Goal: Task Accomplishment & Management: Complete application form

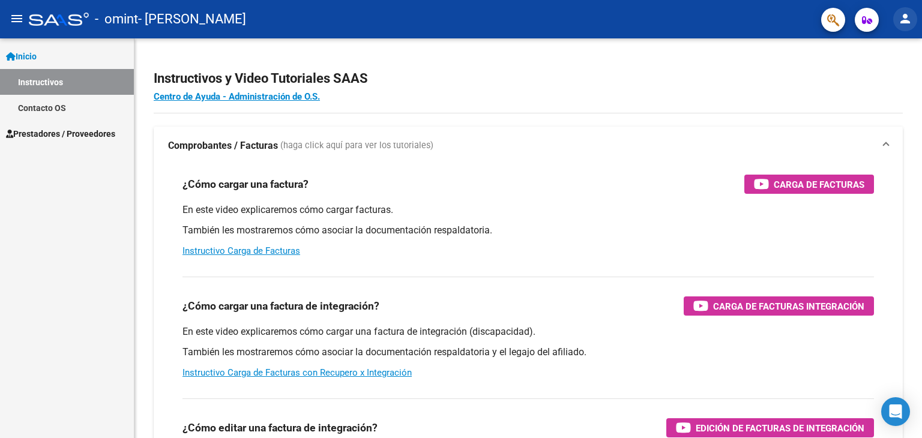
click at [901, 18] on mat-icon "person" at bounding box center [905, 18] width 14 height 14
click at [576, 54] on div at bounding box center [461, 219] width 922 height 438
click at [65, 134] on span "Prestadores / Proveedores" at bounding box center [60, 133] width 109 height 13
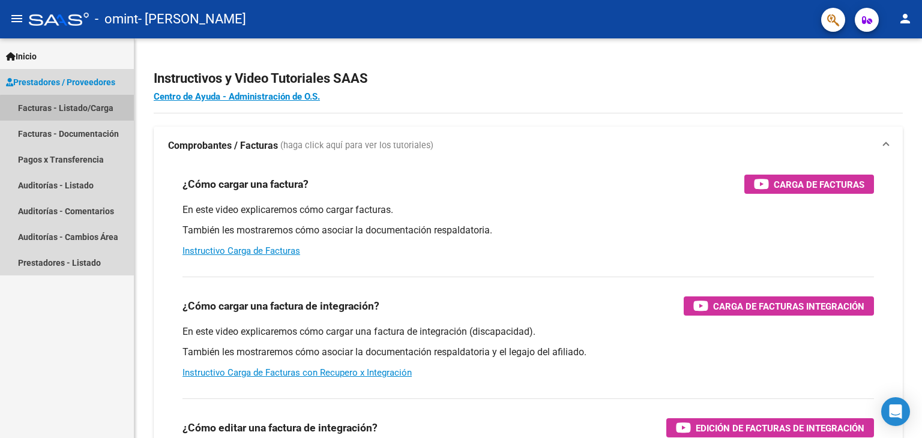
click at [67, 111] on link "Facturas - Listado/Carga" at bounding box center [67, 108] width 134 height 26
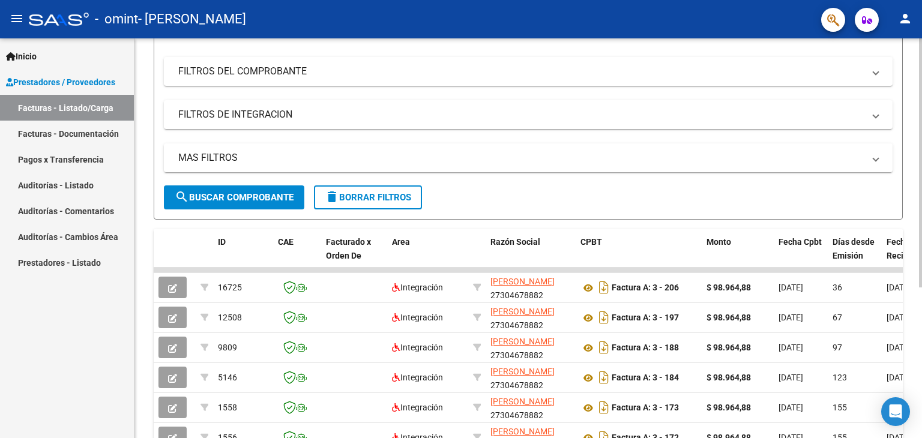
scroll to position [154, 0]
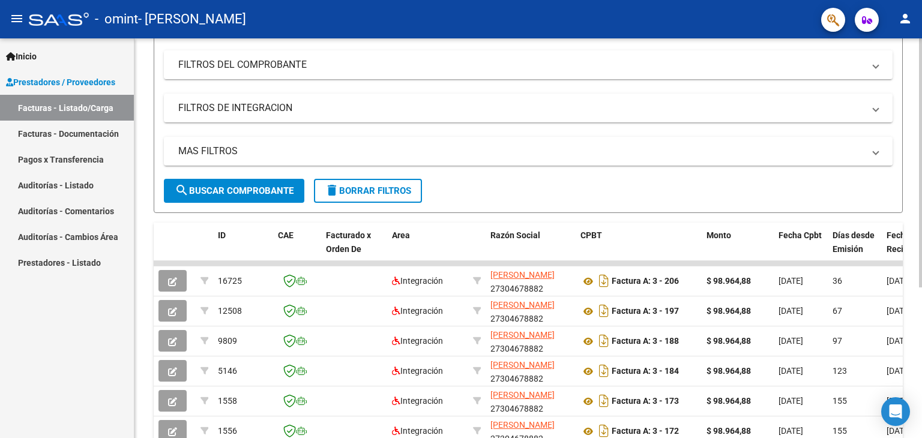
click at [921, 281] on div at bounding box center [920, 261] width 3 height 249
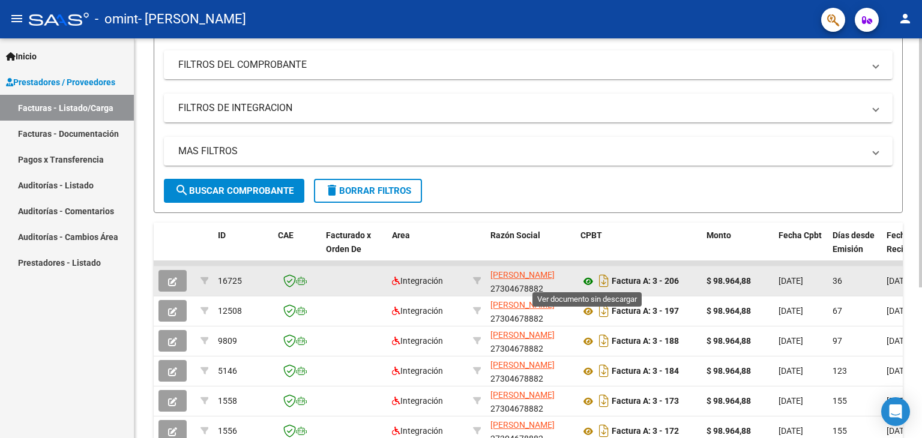
click at [587, 275] on icon at bounding box center [588, 281] width 16 height 14
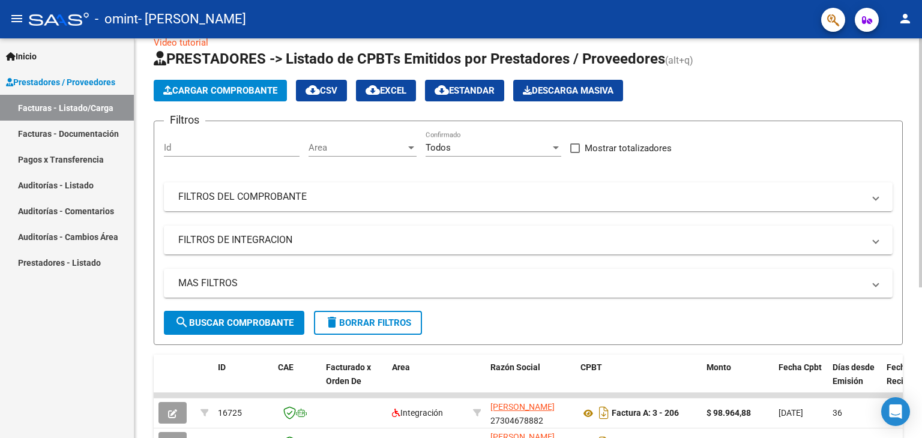
click at [921, 121] on div at bounding box center [920, 176] width 3 height 249
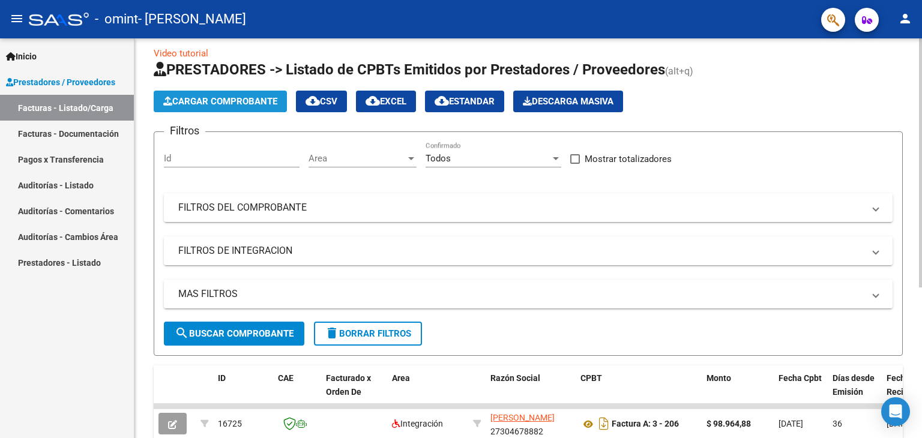
click at [214, 103] on span "Cargar Comprobante" at bounding box center [220, 101] width 114 height 11
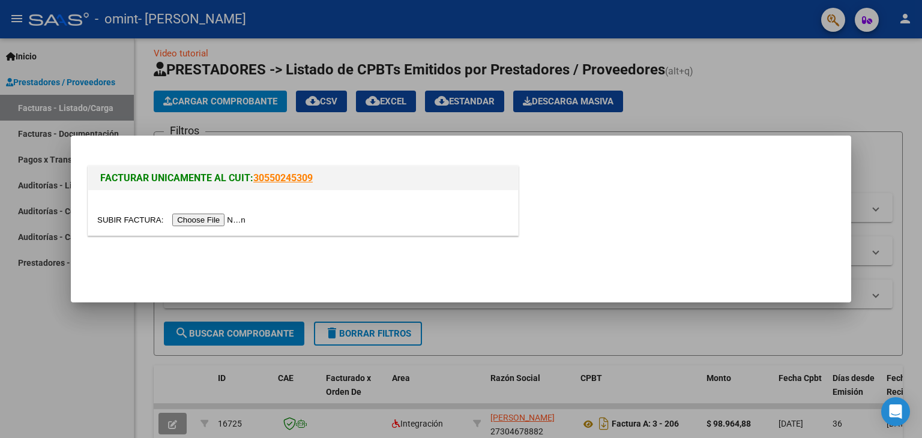
click at [222, 217] on input "file" at bounding box center [173, 220] width 152 height 13
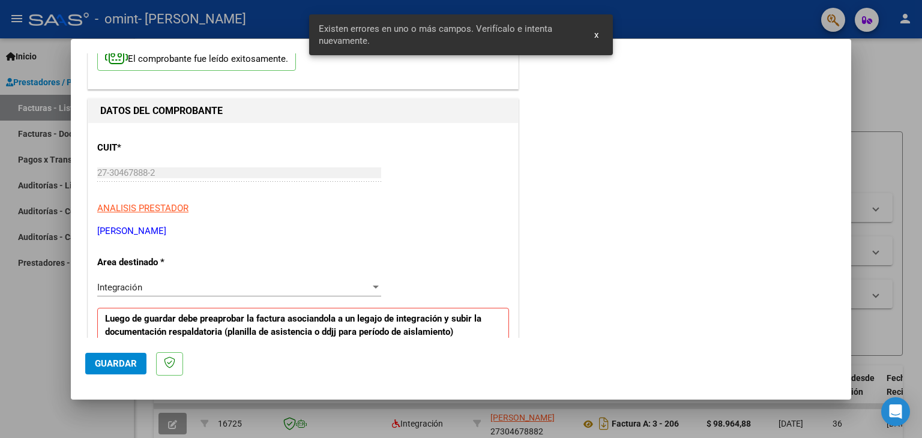
scroll to position [252, 0]
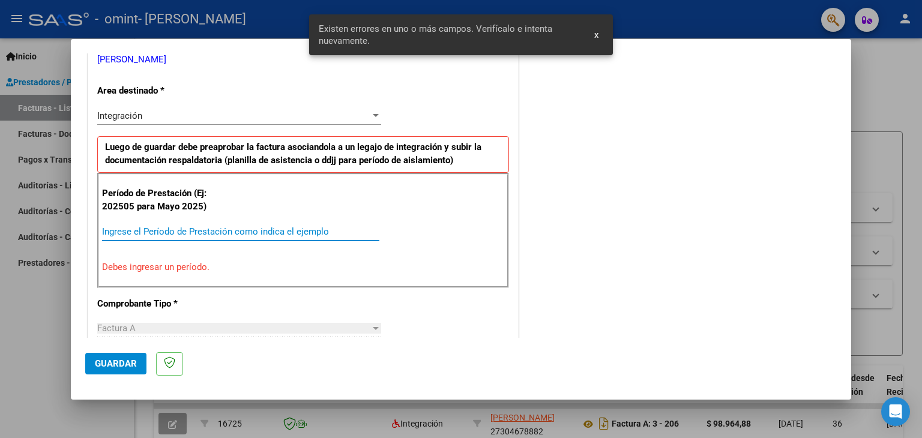
click at [233, 232] on input "Ingrese el Período de Prestación como indica el ejemplo" at bounding box center [240, 231] width 277 height 11
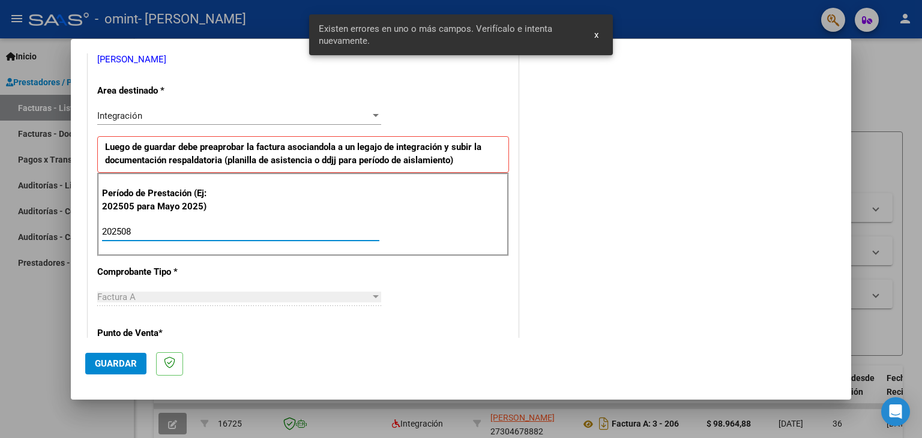
type input "202508"
click at [115, 367] on span "Guardar" at bounding box center [116, 363] width 42 height 11
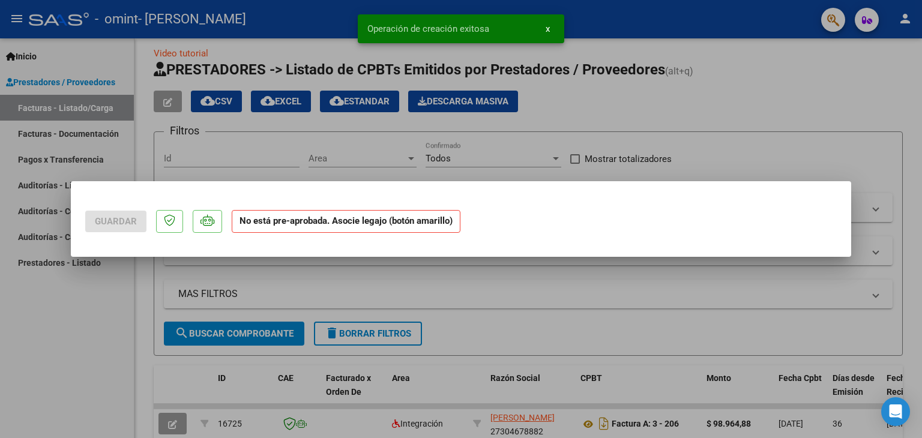
scroll to position [0, 0]
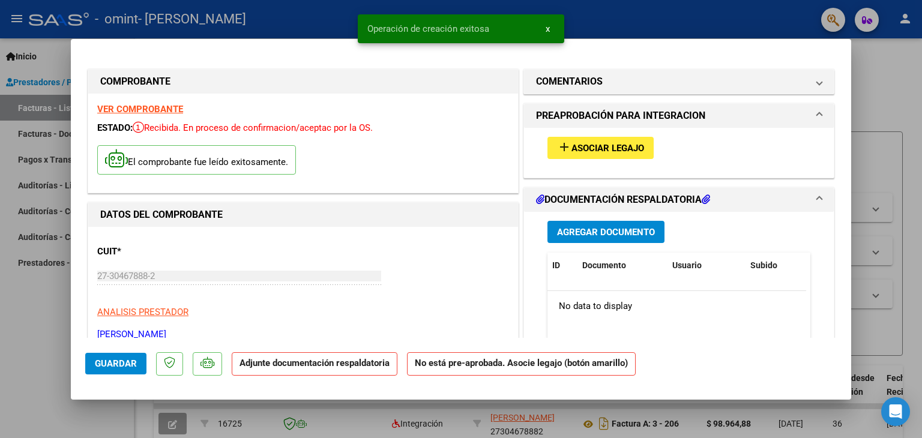
click at [560, 144] on mat-icon "add" at bounding box center [564, 147] width 14 height 14
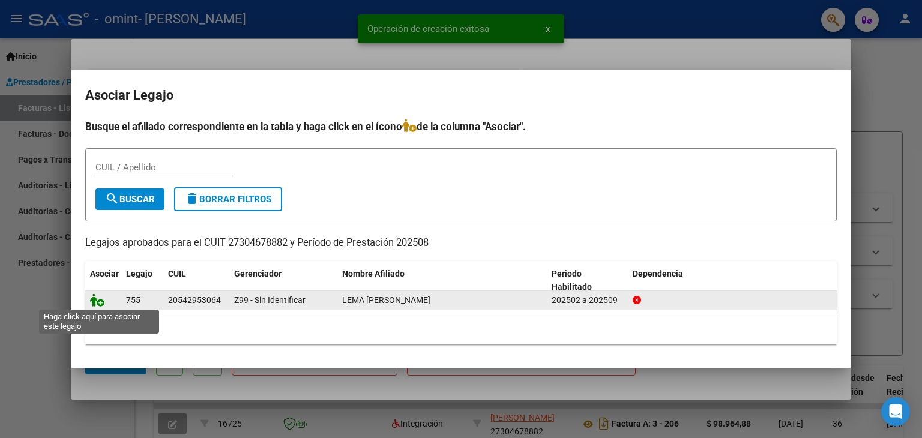
click at [99, 303] on icon at bounding box center [97, 299] width 14 height 13
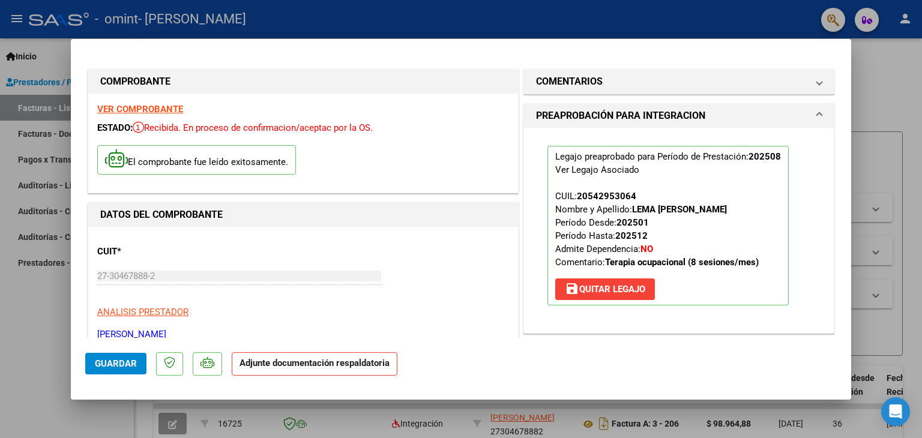
scroll to position [292, 0]
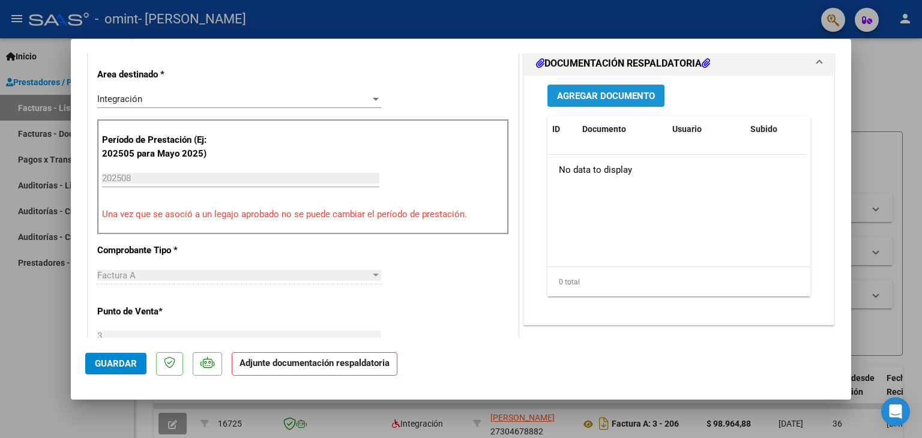
click at [586, 99] on span "Agregar Documento" at bounding box center [606, 96] width 98 height 11
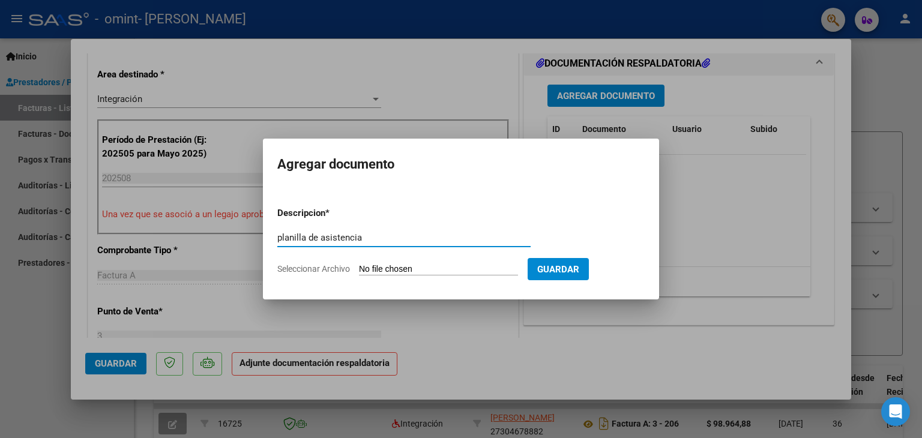
type input "planilla de asistencia"
click at [418, 280] on form "Descripcion * planilla de asistencia Escriba aquí una descripcion Seleccionar A…" at bounding box center [460, 241] width 367 height 88
click at [410, 268] on input "Seleccionar Archivo" at bounding box center [438, 269] width 159 height 11
type input "C:\fakepath\[PERSON_NAME].pdf"
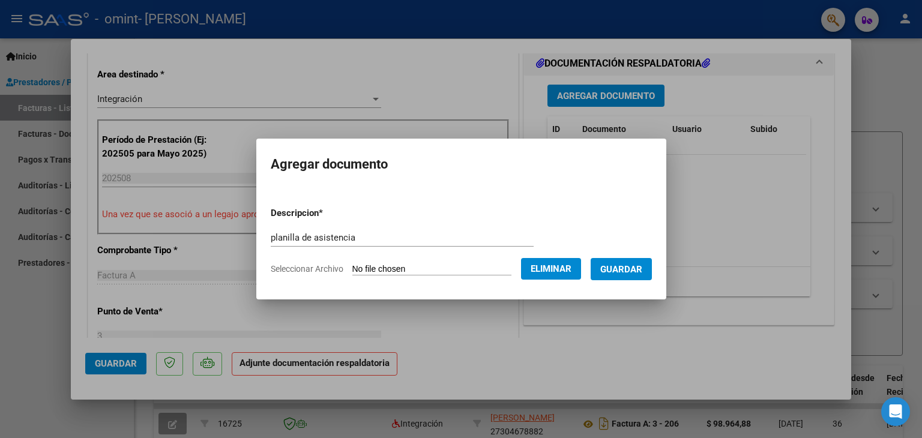
click at [623, 269] on span "Guardar" at bounding box center [621, 269] width 42 height 11
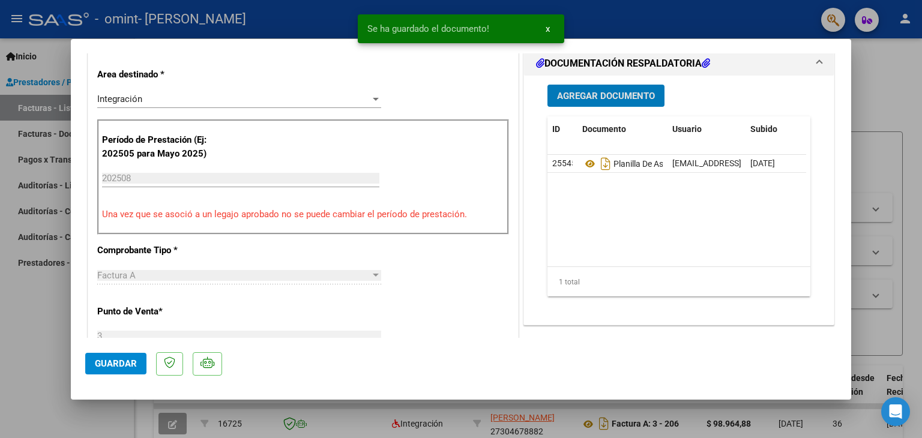
click at [114, 362] on span "Guardar" at bounding box center [116, 363] width 42 height 11
click at [114, 364] on span "Guardar" at bounding box center [116, 363] width 42 height 11
click at [41, 326] on div at bounding box center [461, 219] width 922 height 438
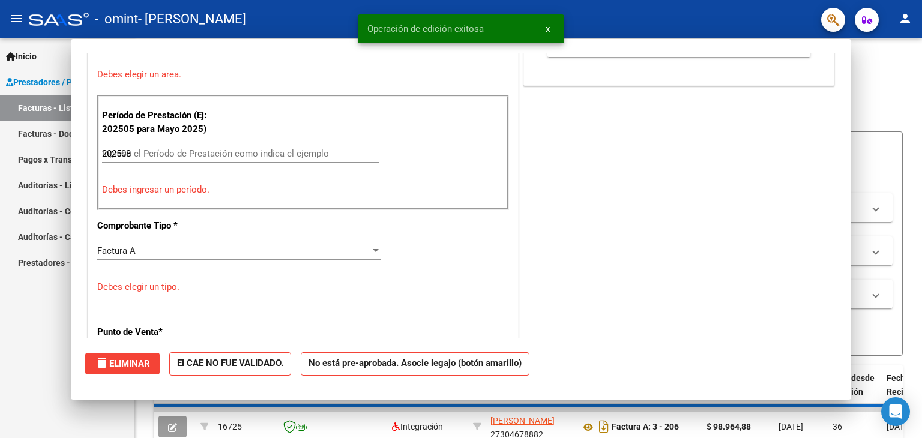
type input "$ 0,00"
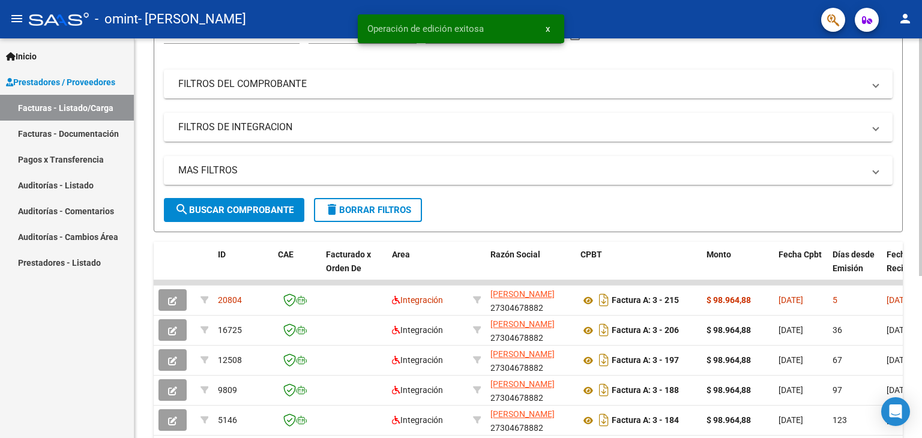
scroll to position [140, 0]
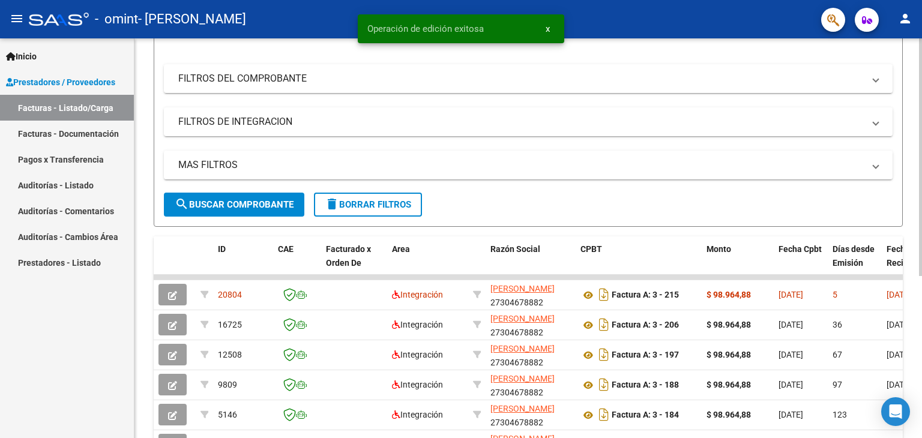
click at [920, 267] on div at bounding box center [920, 243] width 3 height 238
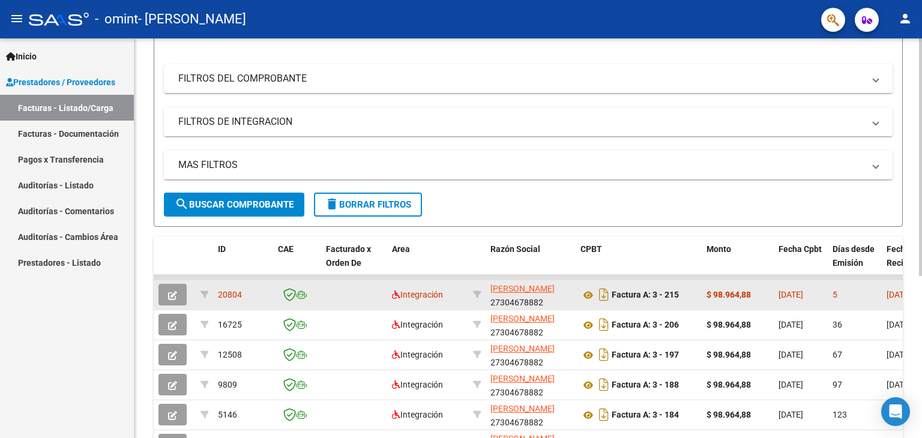
click at [680, 285] on div "Factura A: 3 - 215" at bounding box center [638, 294] width 116 height 19
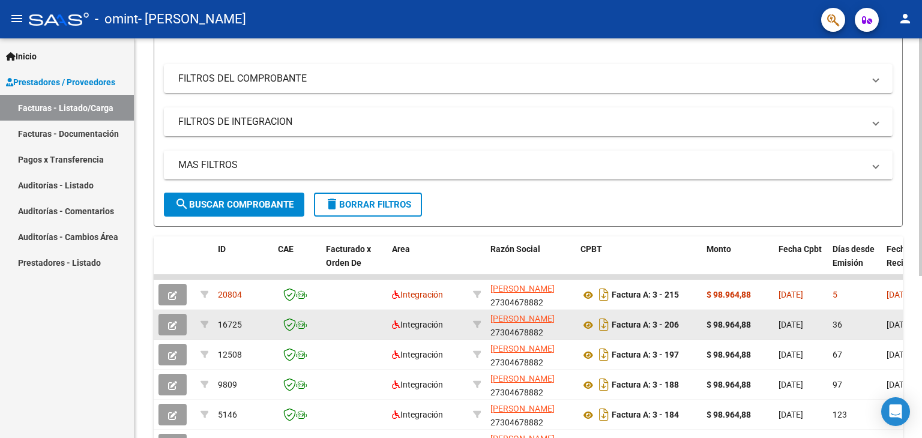
click at [690, 318] on div "Factura A: 3 - 206" at bounding box center [638, 324] width 116 height 19
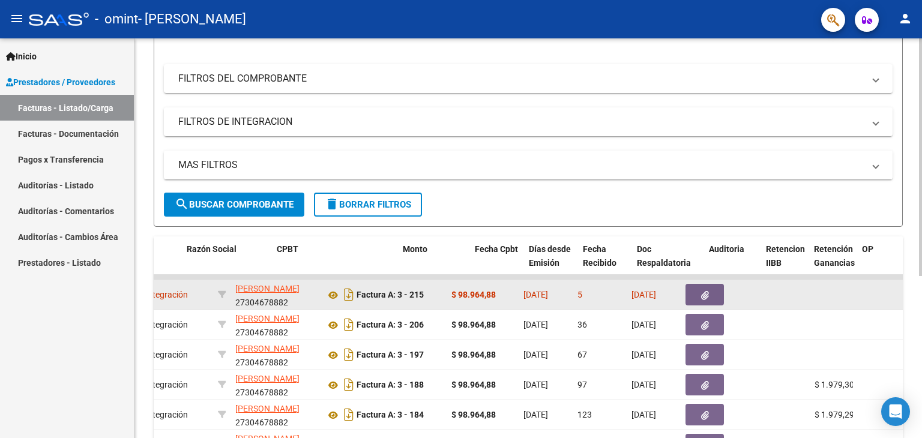
scroll to position [0, 304]
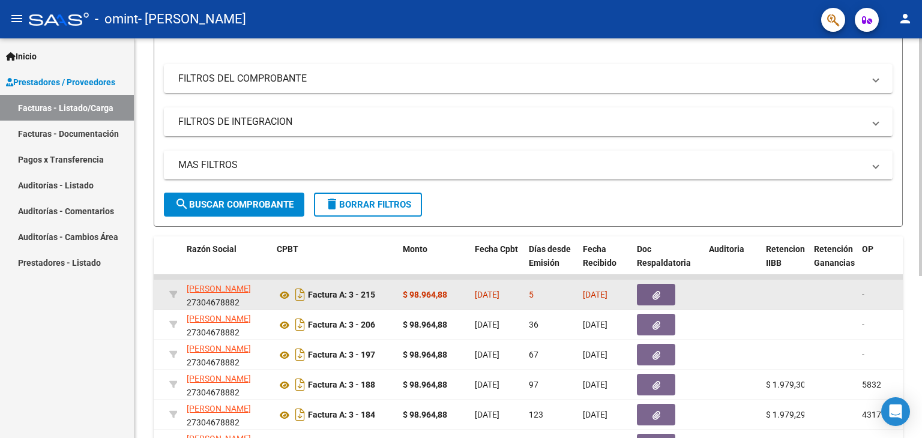
drag, startPoint x: 696, startPoint y: 299, endPoint x: 802, endPoint y: 293, distance: 106.3
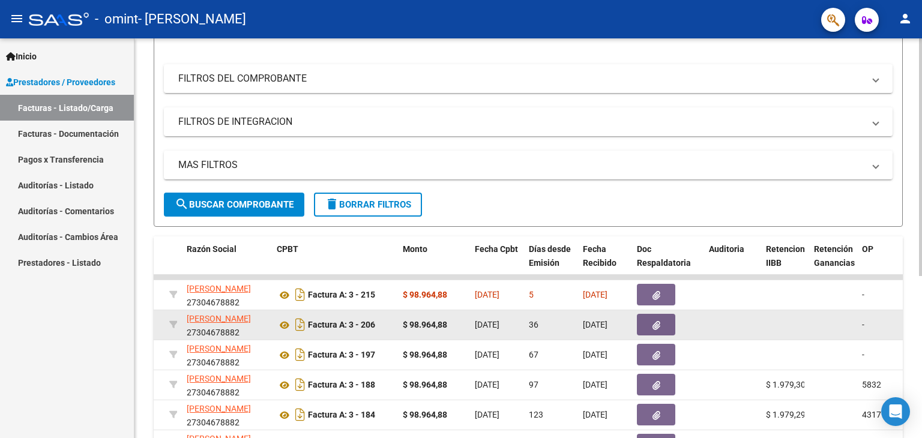
click at [701, 310] on datatable-body-cell at bounding box center [668, 324] width 72 height 29
